Goal: Check status: Check status

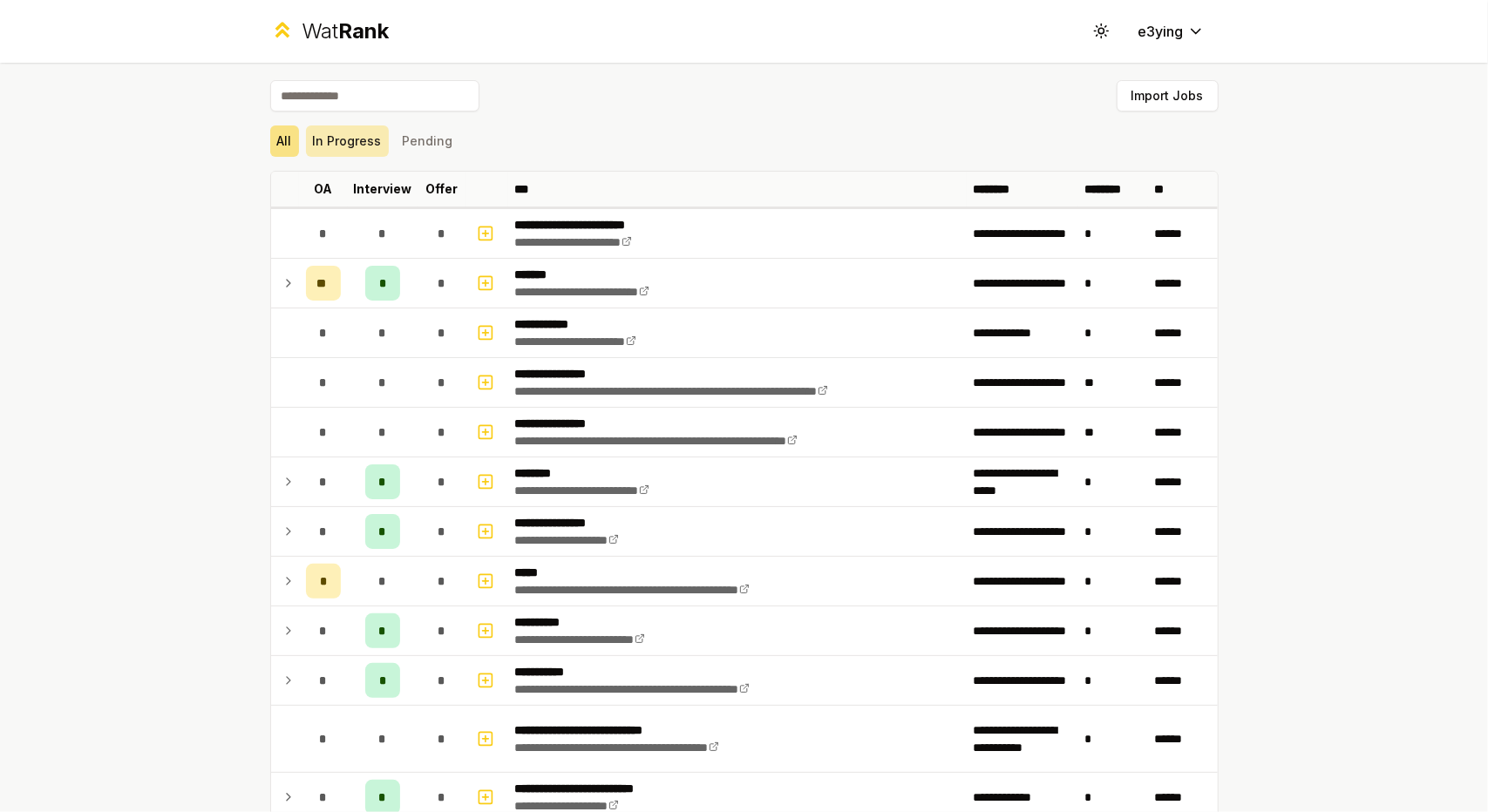
click at [361, 145] on button "In Progress" at bounding box center [347, 141] width 83 height 32
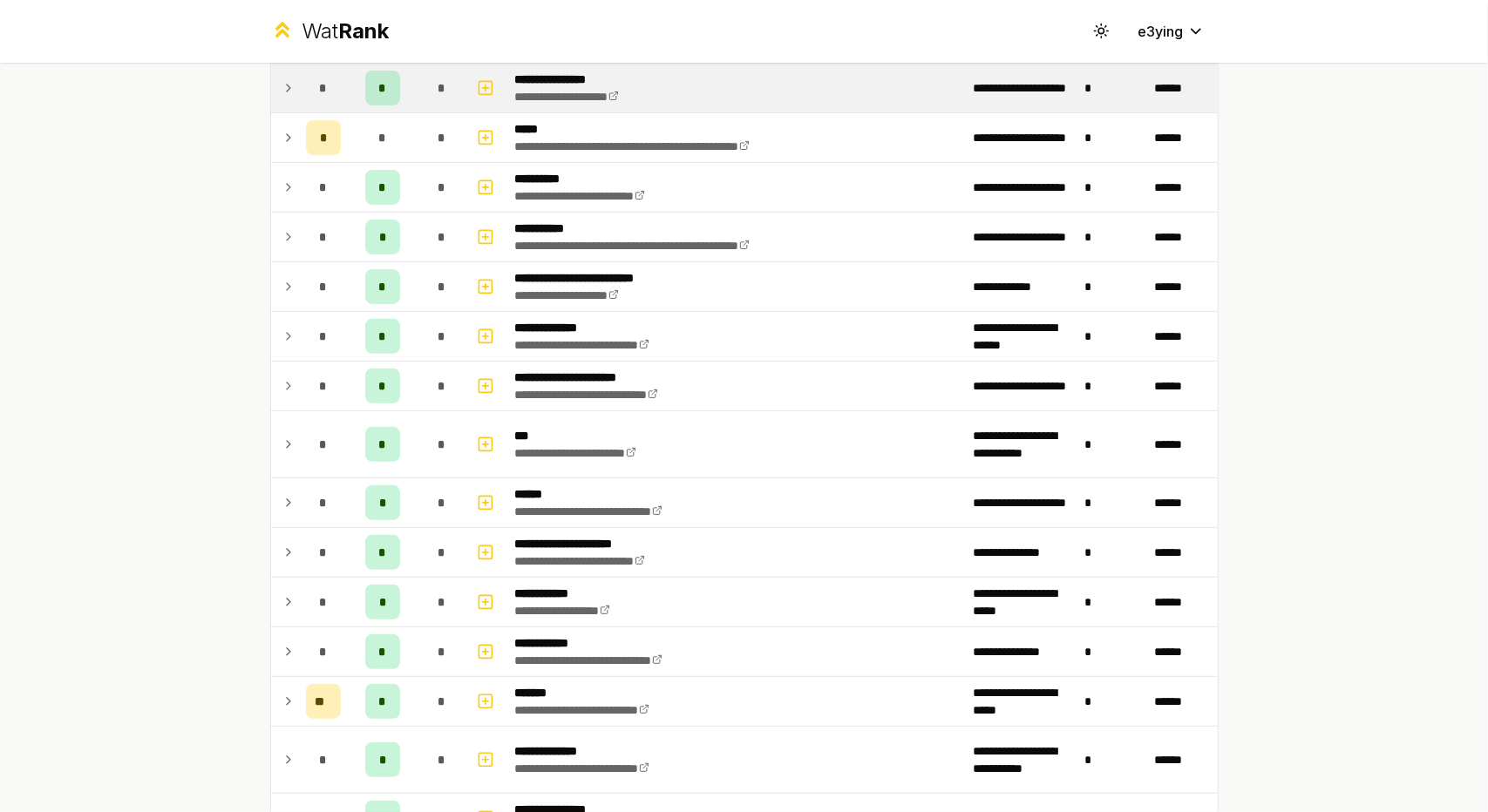
scroll to position [246, 0]
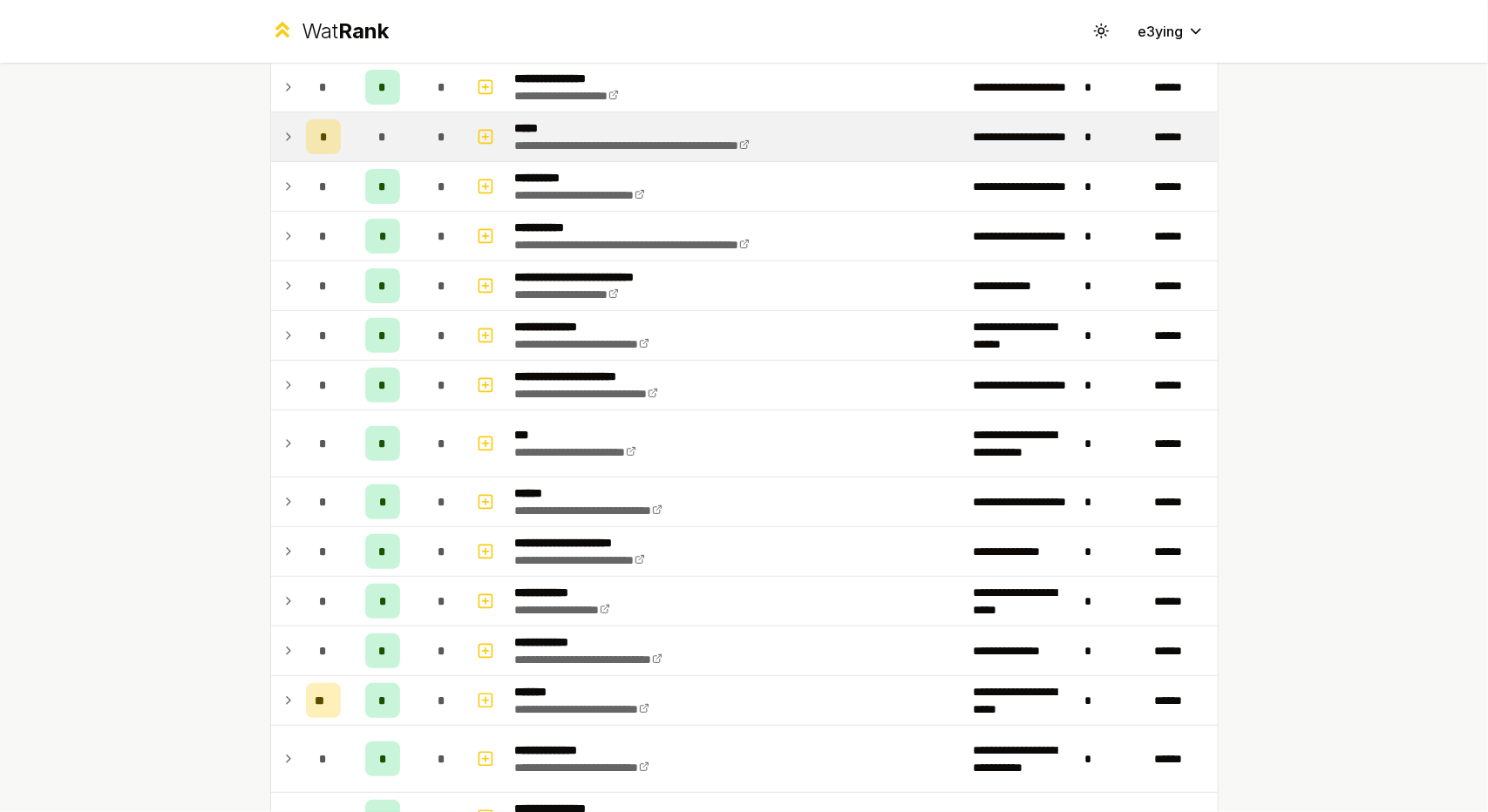
click at [282, 142] on icon at bounding box center [288, 136] width 14 height 21
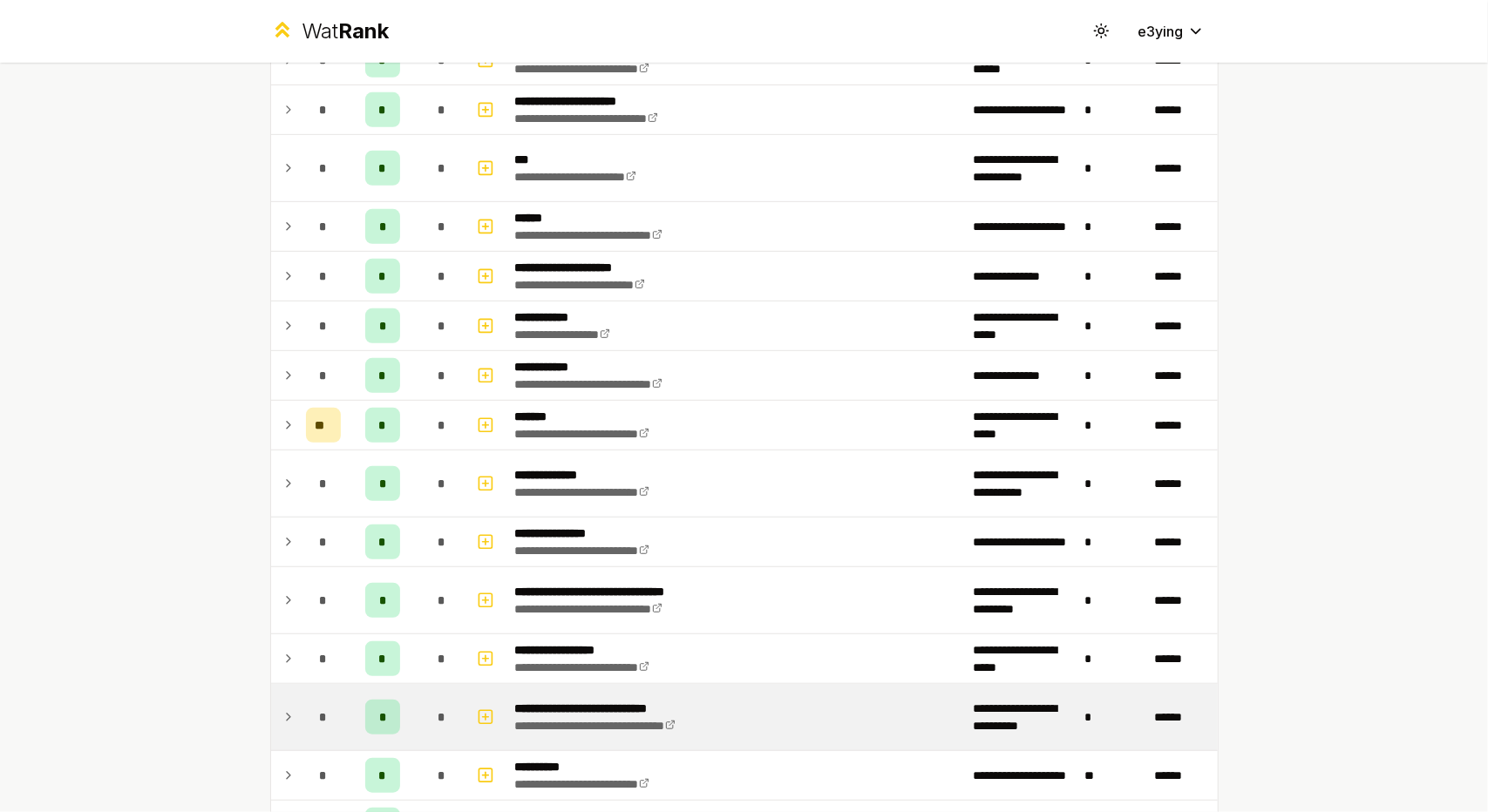
scroll to position [551, 0]
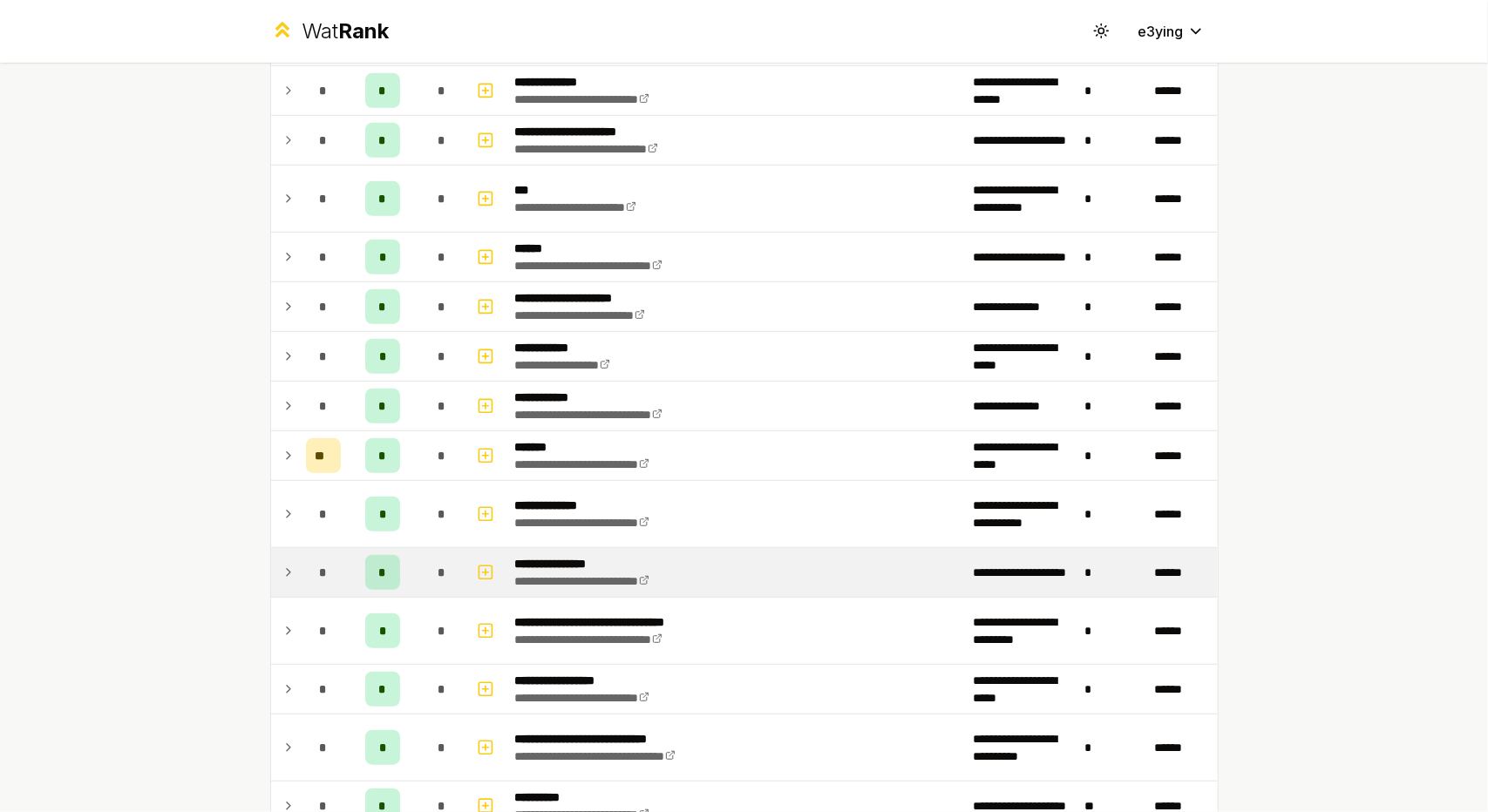
scroll to position [525, 0]
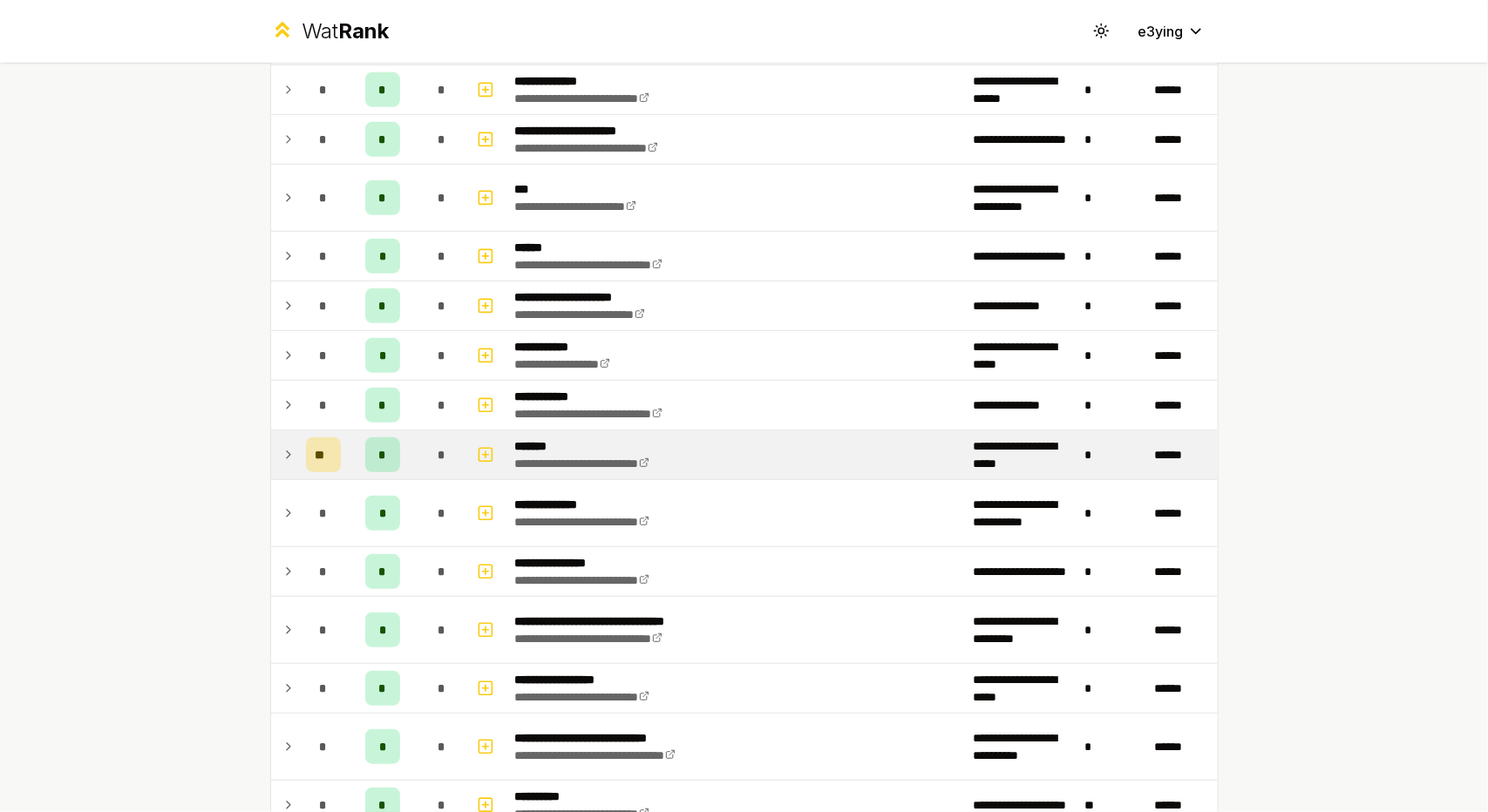
click at [282, 449] on icon at bounding box center [288, 455] width 14 height 21
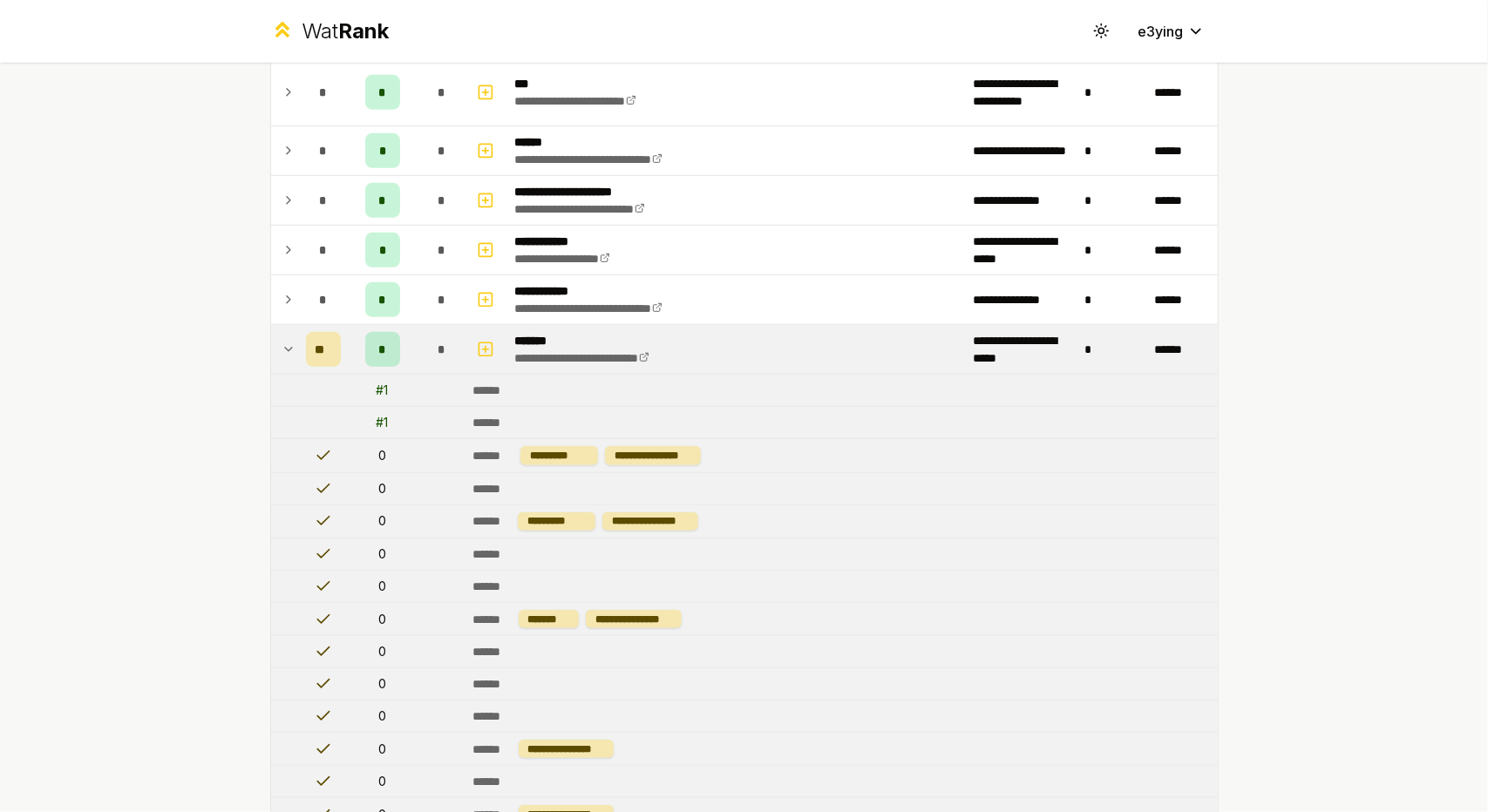
scroll to position [631, 0]
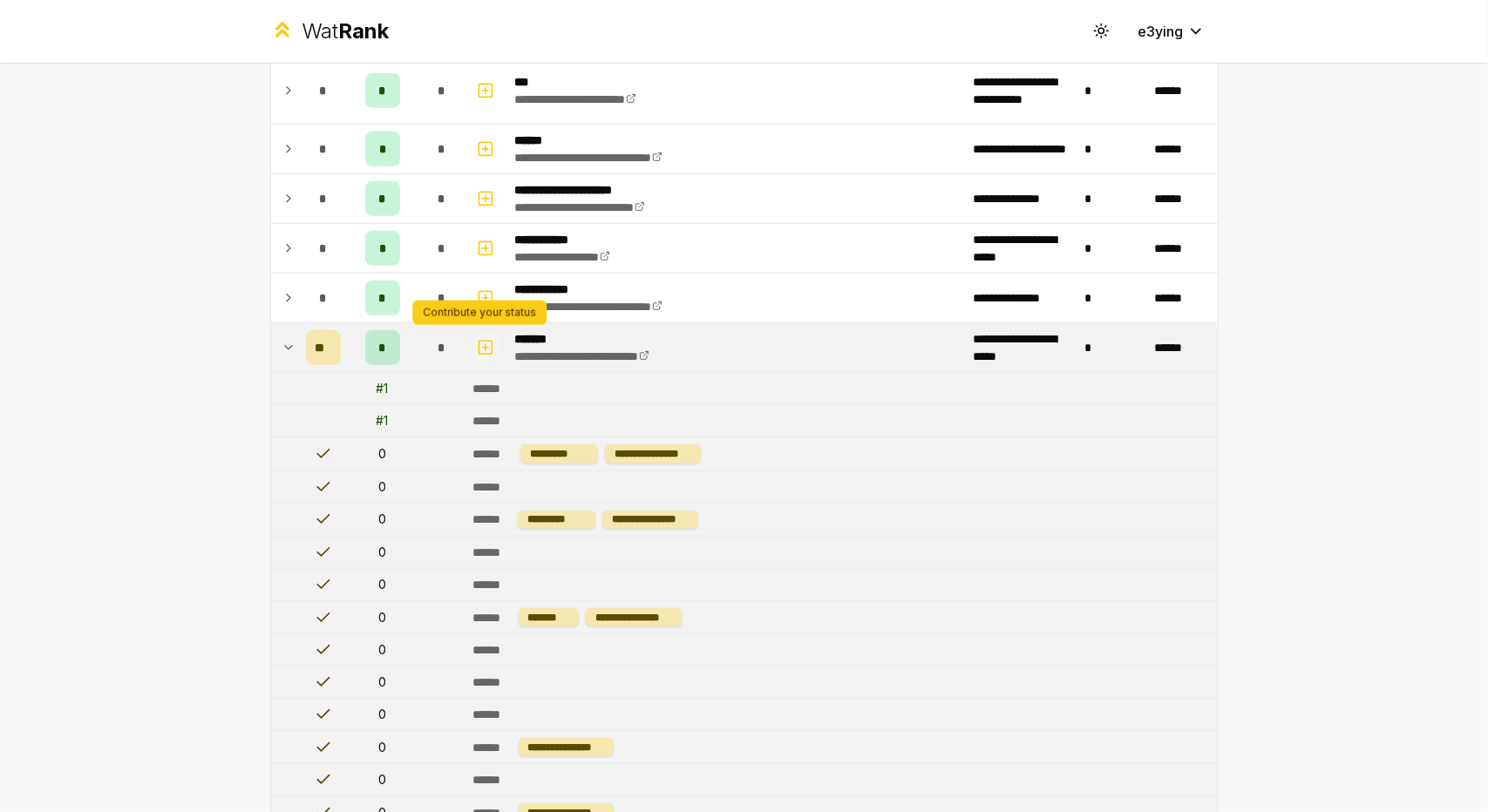
click at [477, 337] on icon "button" at bounding box center [485, 348] width 17 height 21
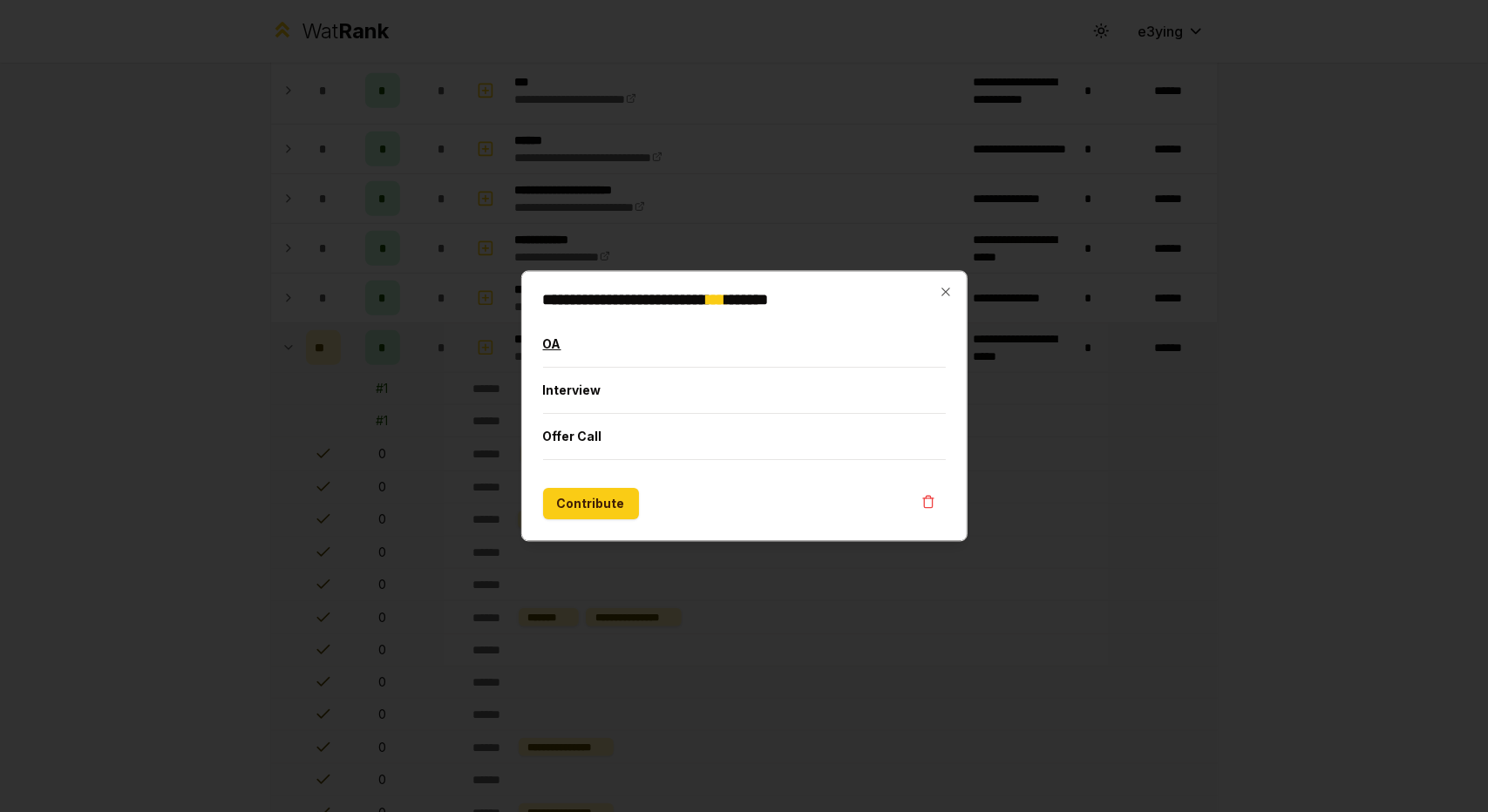
click at [577, 329] on button "OA" at bounding box center [745, 345] width 404 height 45
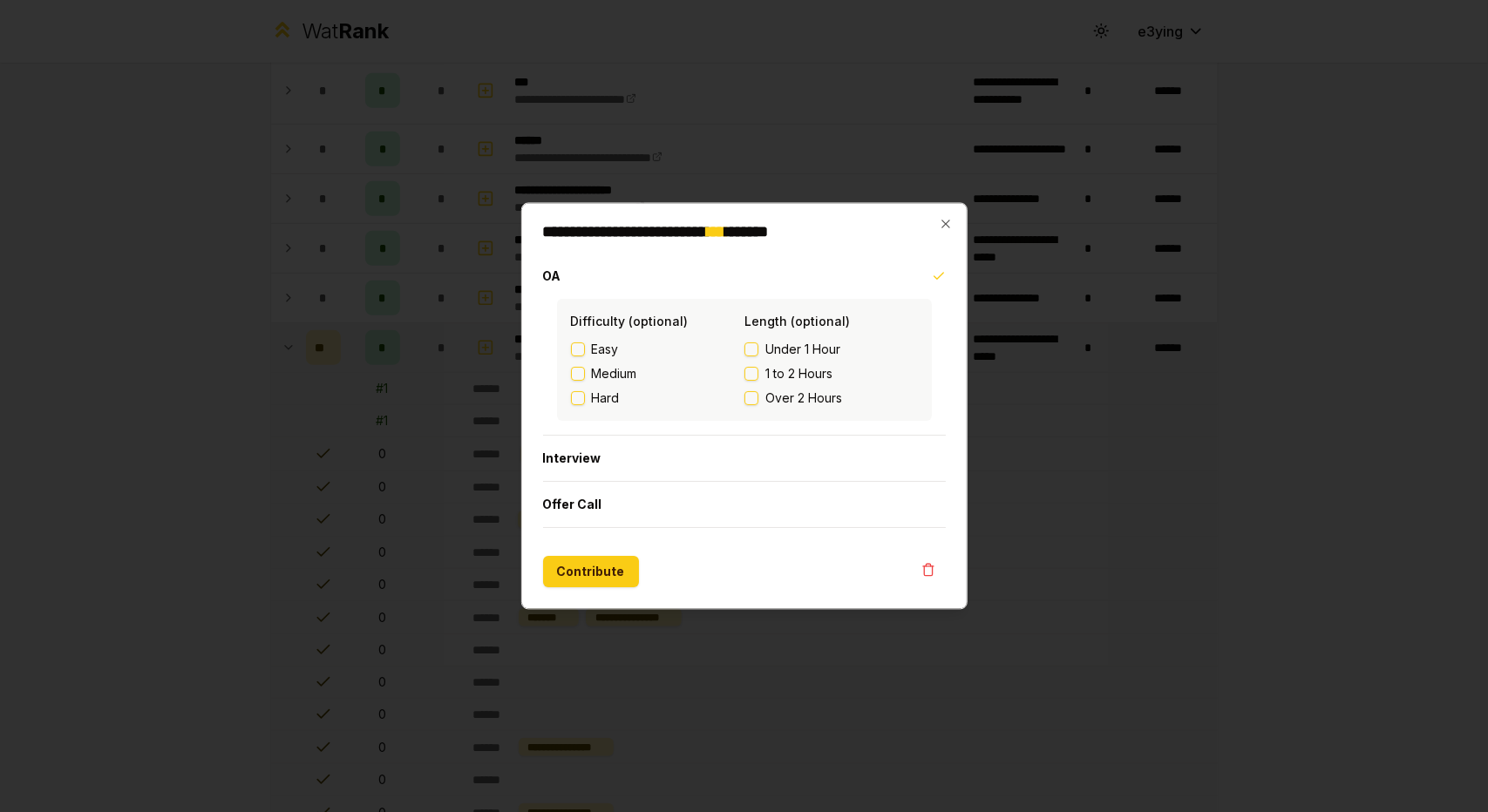
click at [948, 215] on div "**********" at bounding box center [744, 406] width 446 height 407
click at [944, 217] on div "**********" at bounding box center [744, 406] width 446 height 407
click at [944, 230] on icon "button" at bounding box center [946, 225] width 14 height 14
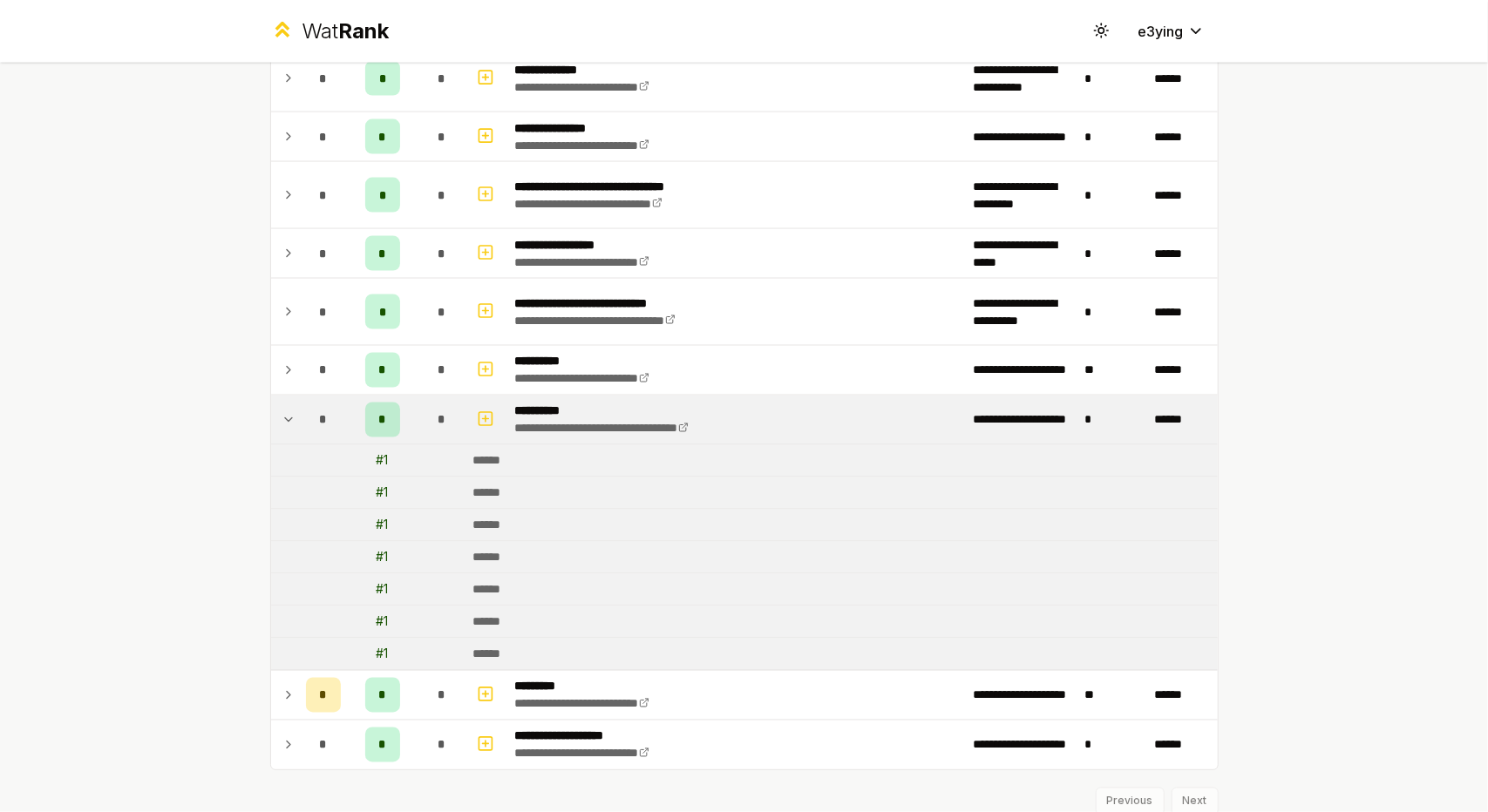
scroll to position [1924, 0]
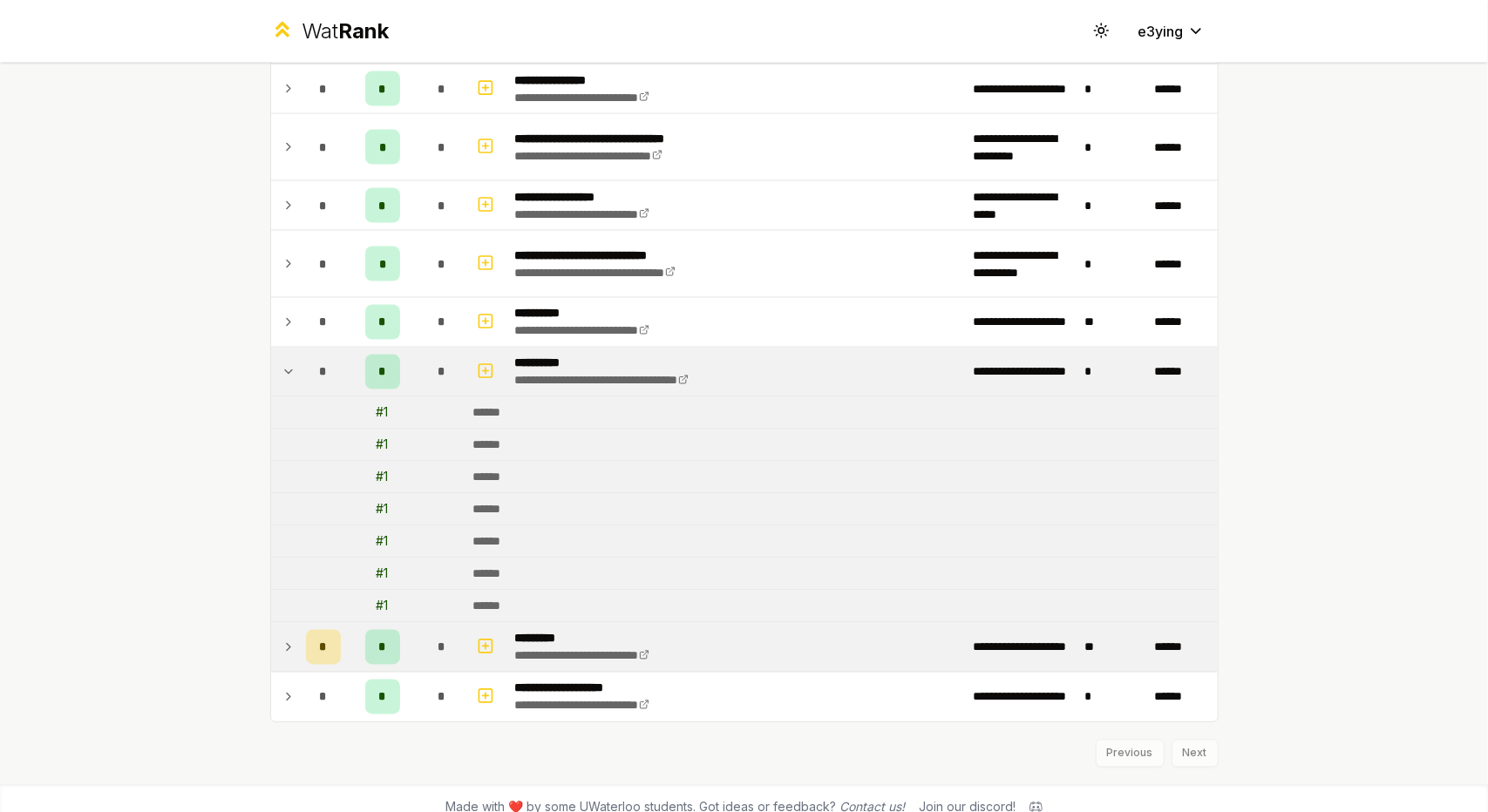
click at [282, 637] on icon at bounding box center [288, 648] width 14 height 21
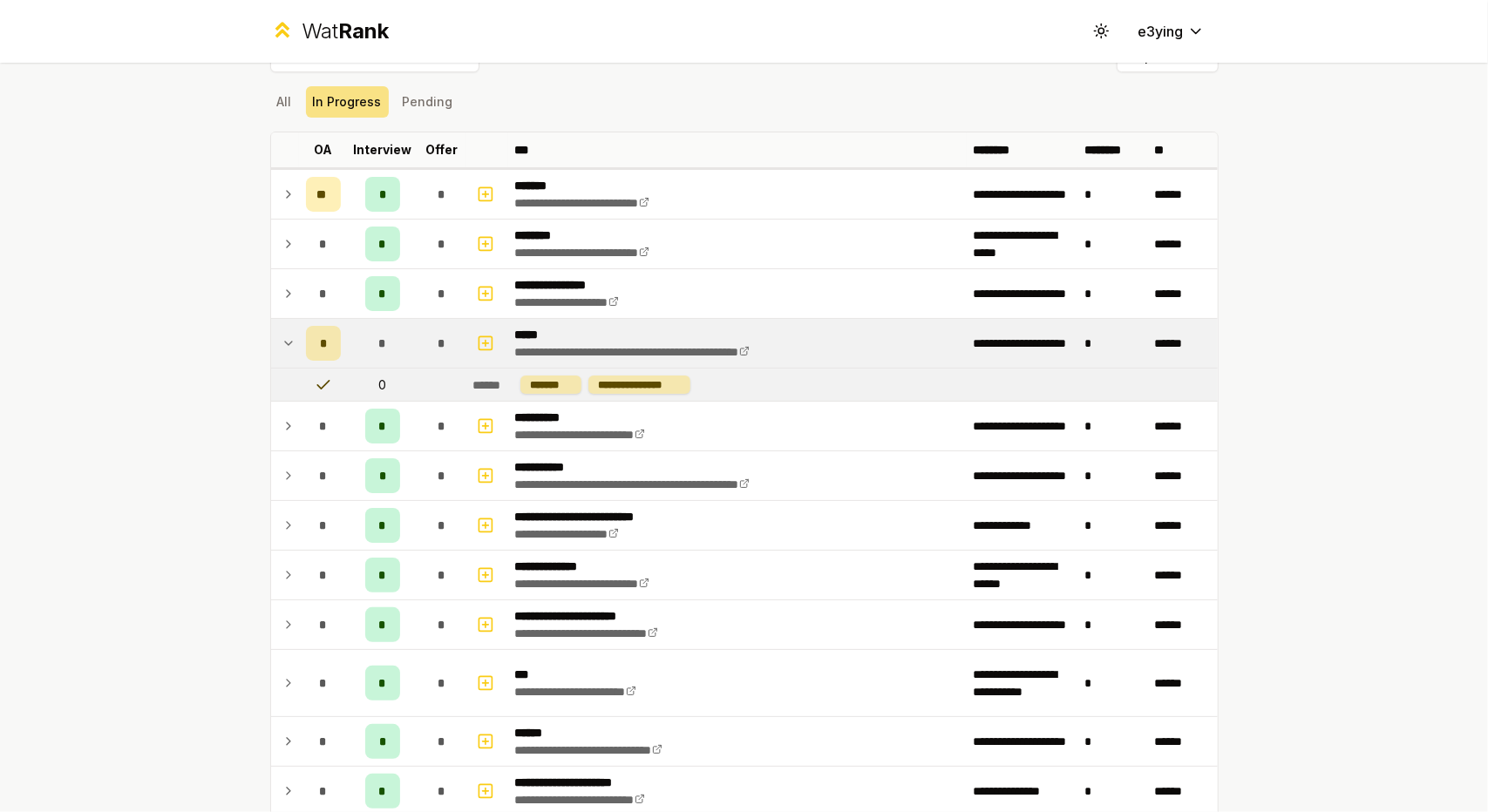
scroll to position [0, 0]
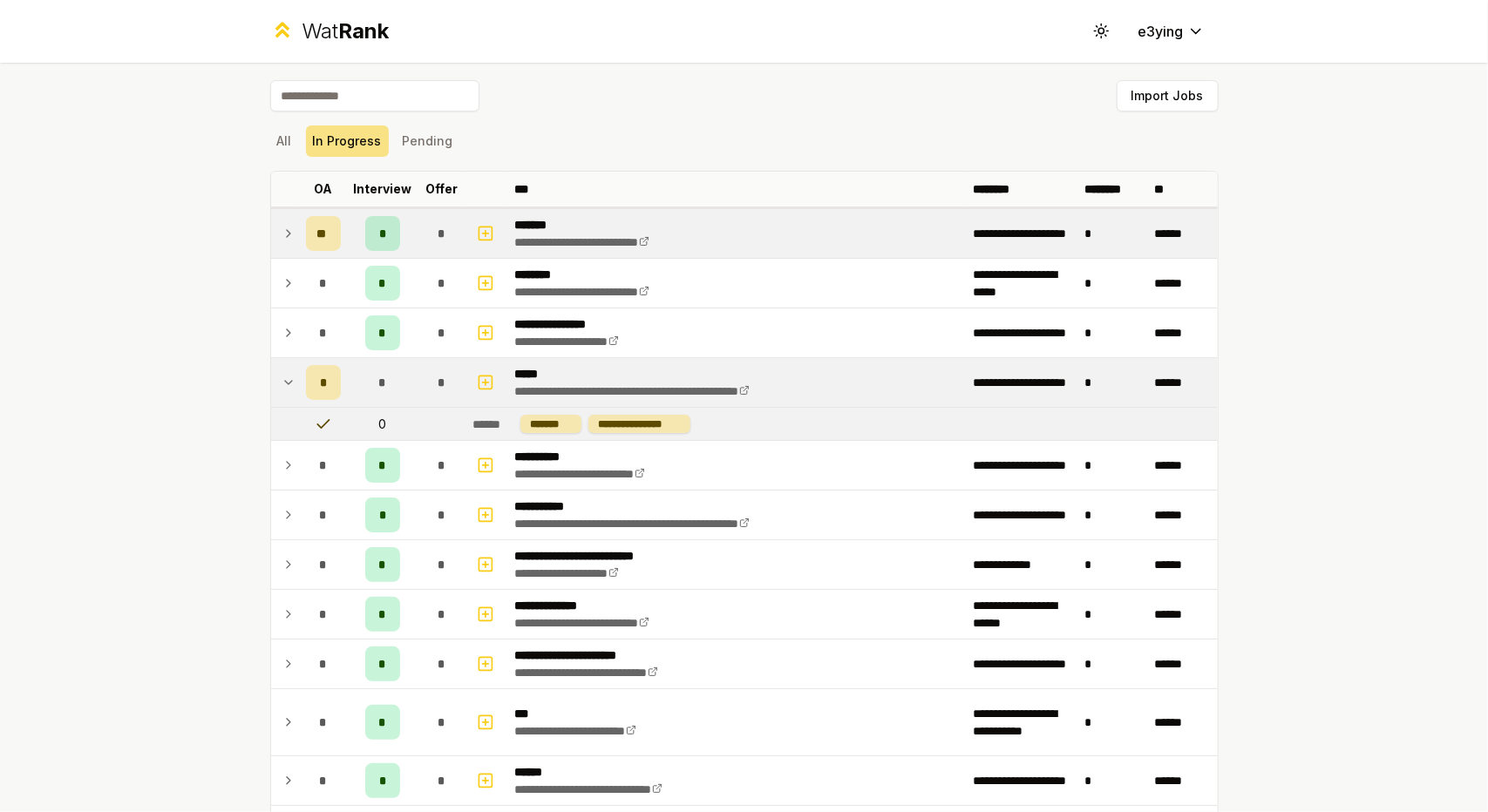
click at [282, 233] on icon at bounding box center [288, 234] width 14 height 21
